Goal: Navigation & Orientation: Find specific page/section

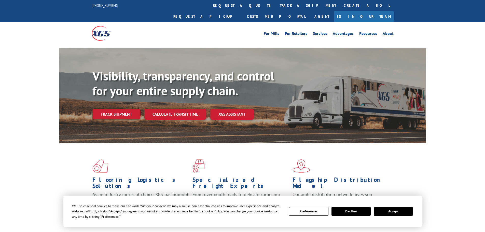
click at [397, 217] on div "We use essential cookies to make our site work. With your consent, we may also …" at bounding box center [242, 211] width 341 height 16
click at [397, 211] on button "Accept" at bounding box center [393, 211] width 39 height 9
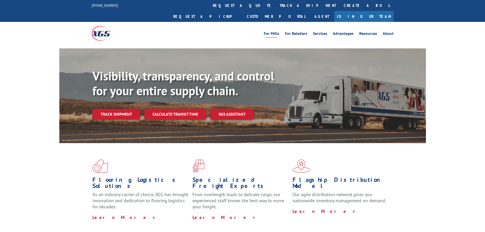
click at [277, 32] on link "For Mills" at bounding box center [272, 35] width 16 height 6
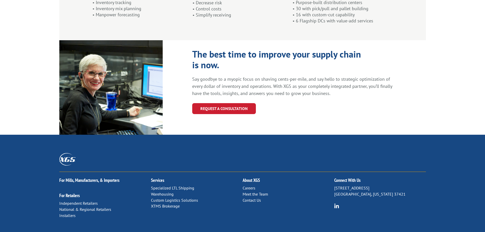
scroll to position [541, 0]
